Goal: Information Seeking & Learning: Learn about a topic

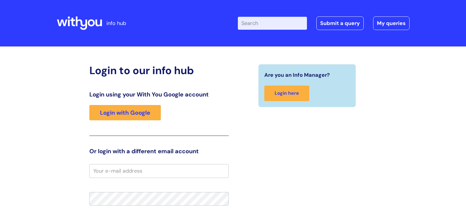
click at [196, 97] on h3 "Login using your With You Google account" at bounding box center [158, 94] width 139 height 7
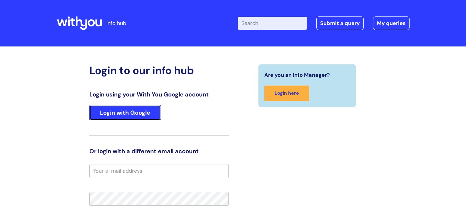
click at [129, 115] on link "Login with Google" at bounding box center [125, 112] width 72 height 15
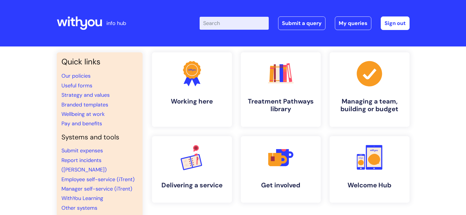
click at [217, 25] on input "Enter your search term here..." at bounding box center [234, 23] width 69 height 13
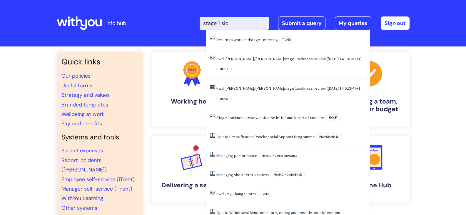
type input "stage 1 sick"
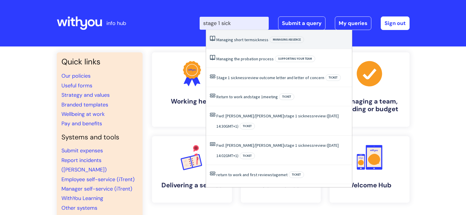
click at [240, 39] on link "Managing short term sickness" at bounding box center [243, 39] width 52 height 5
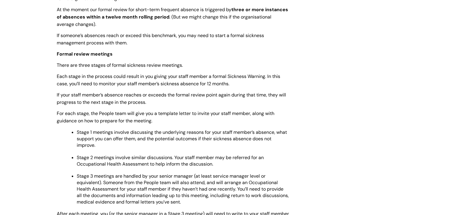
scroll to position [297, 0]
